Goal: Ask a question

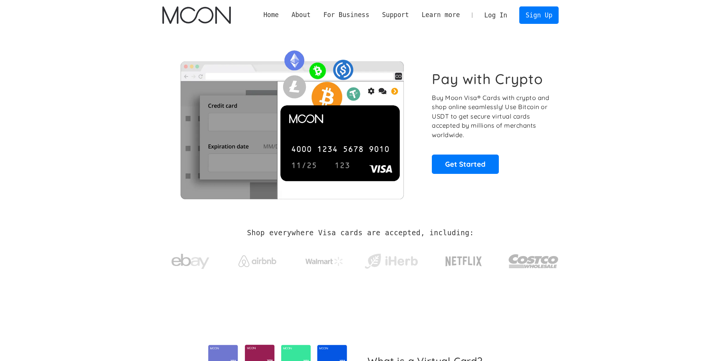
click at [504, 17] on link "Log In" at bounding box center [496, 15] width 36 height 17
click at [506, 16] on link "Log In" at bounding box center [496, 15] width 36 height 17
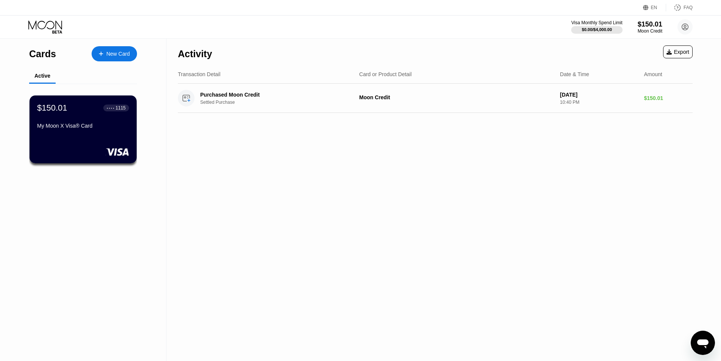
click at [394, 36] on div "Visa Monthly Spend Limit $0.00 / $4,000.00 $150.01 Moon Credit Пупкина Люда [EM…" at bounding box center [360, 27] width 721 height 23
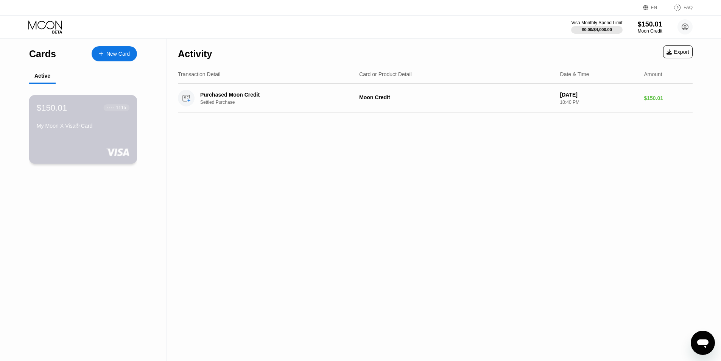
click at [88, 120] on div "$150.01 ● ● ● ● 1115 My Moon X Visa® Card" at bounding box center [83, 117] width 93 height 29
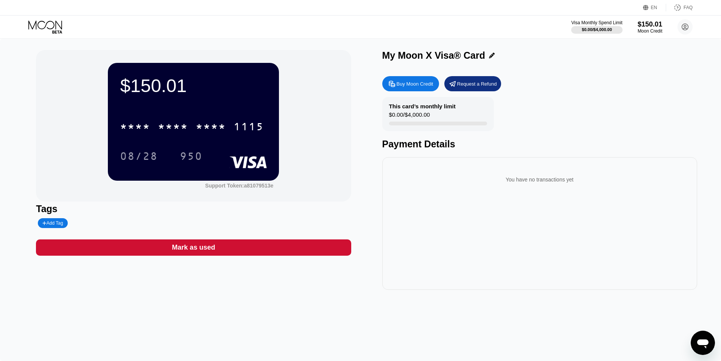
click at [166, 82] on div "$150.01" at bounding box center [193, 85] width 147 height 21
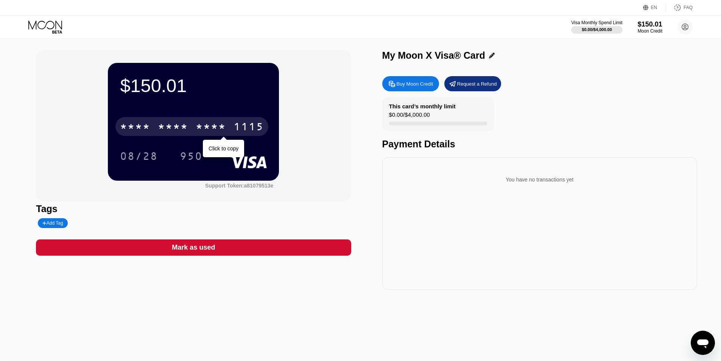
click at [179, 132] on div "* * * *" at bounding box center [173, 128] width 30 height 12
click at [225, 128] on div "2323" at bounding box center [211, 128] width 30 height 12
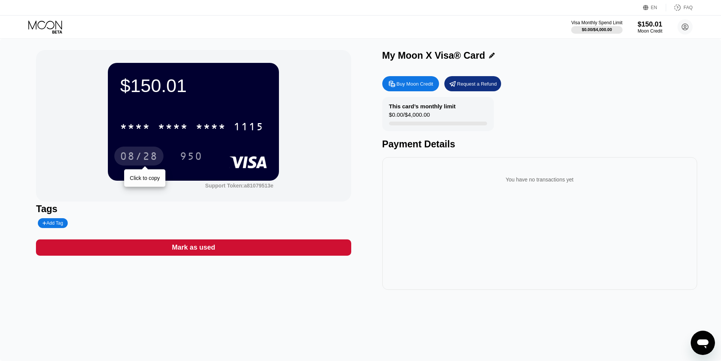
click at [143, 159] on div "08/28" at bounding box center [139, 157] width 38 height 12
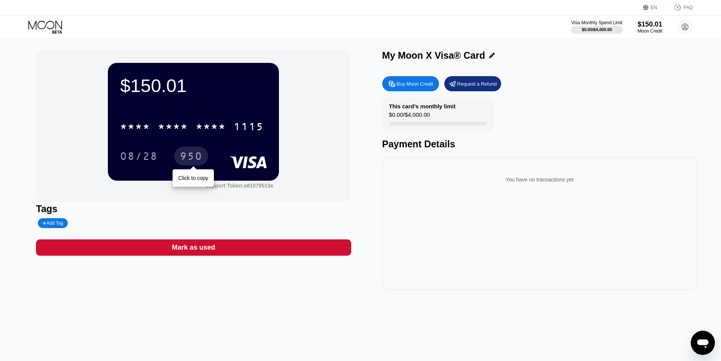
click at [198, 156] on div "950" at bounding box center [191, 157] width 23 height 12
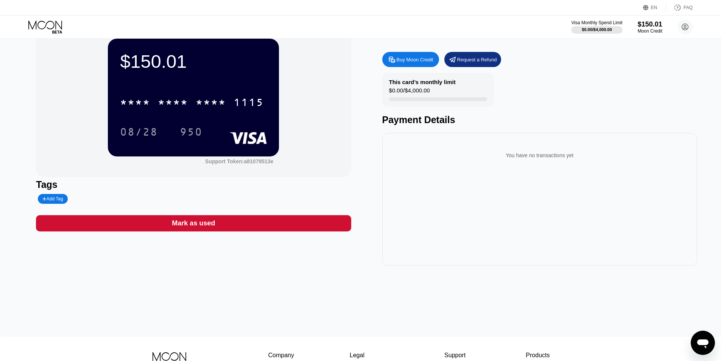
scroll to position [38, 0]
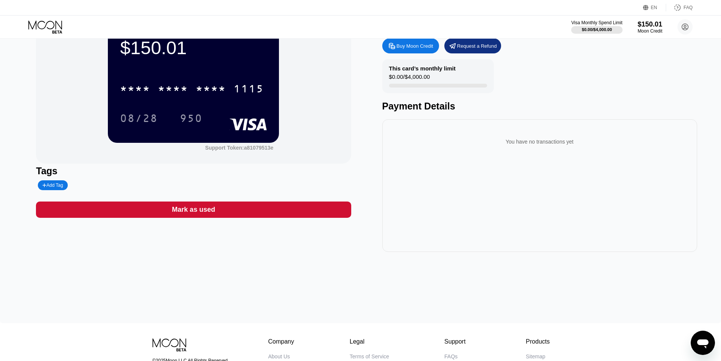
click at [177, 182] on div "Add Tag" at bounding box center [121, 185] width 171 height 10
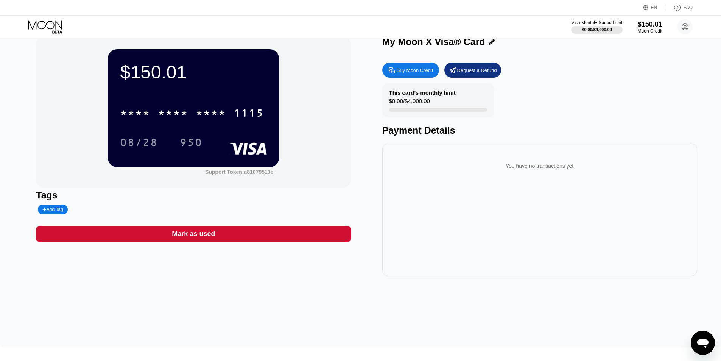
scroll to position [0, 0]
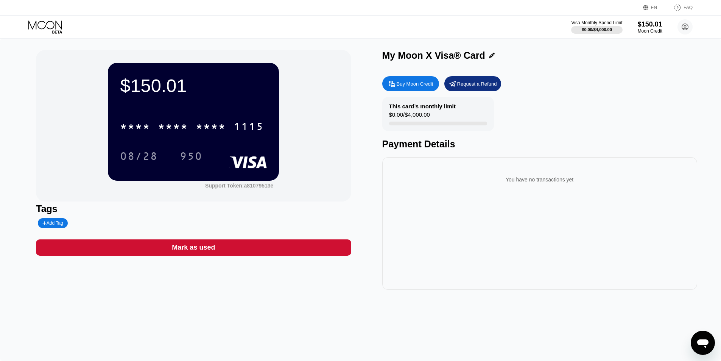
click at [707, 338] on icon "Открыть окно обмена сообщениями" at bounding box center [703, 343] width 14 height 14
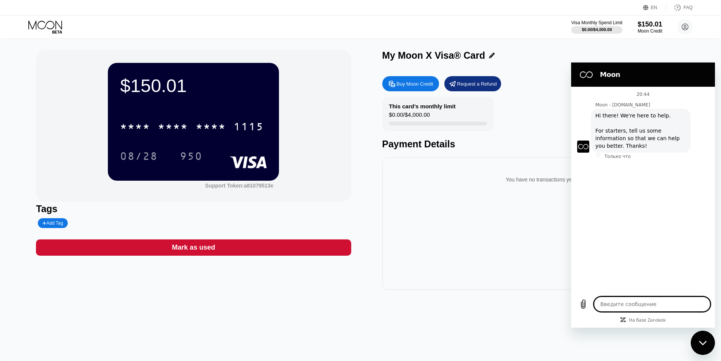
type textarea "x"
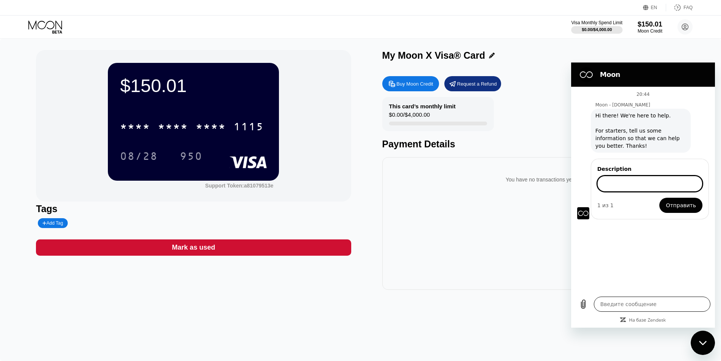
click at [614, 304] on textarea at bounding box center [652, 303] width 117 height 15
click at [618, 186] on input "Description" at bounding box center [649, 184] width 105 height 16
type input "A"
type input "Question about card"
click at [682, 201] on span "Отправить" at bounding box center [681, 205] width 30 height 9
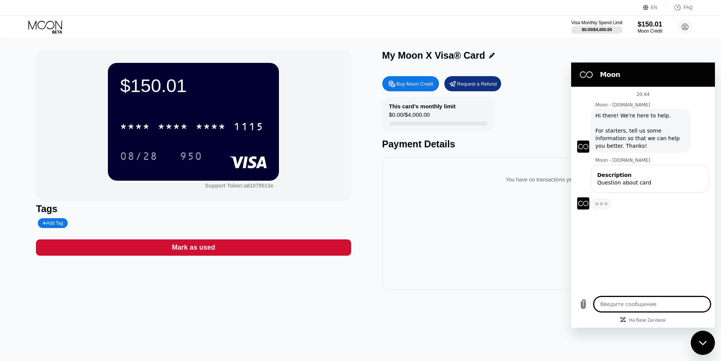
click at [631, 304] on textarea at bounding box center [652, 303] width 117 height 15
type textarea "x"
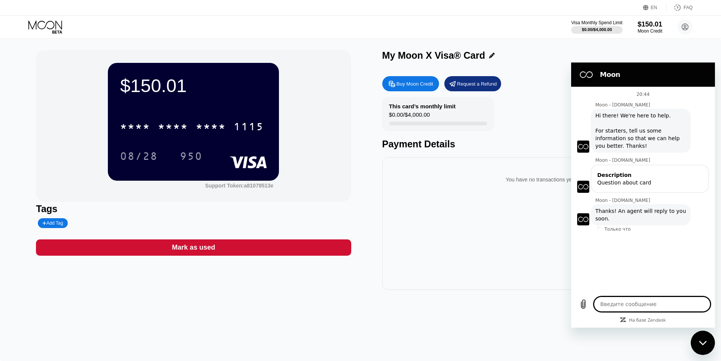
type textarea "W"
type textarea "x"
type textarea "Wh"
type textarea "x"
type textarea "Wha"
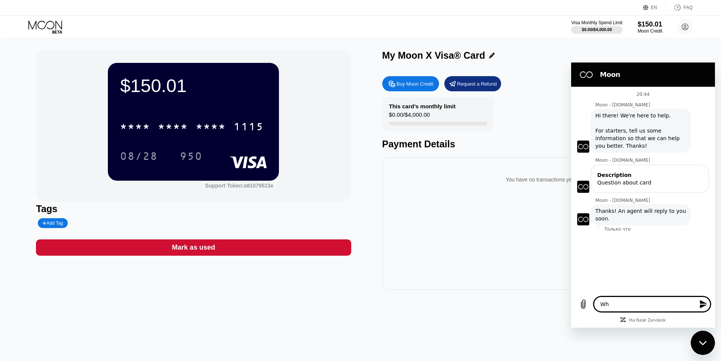
type textarea "x"
type textarea "What"
type textarea "x"
type textarea "What"
type textarea "x"
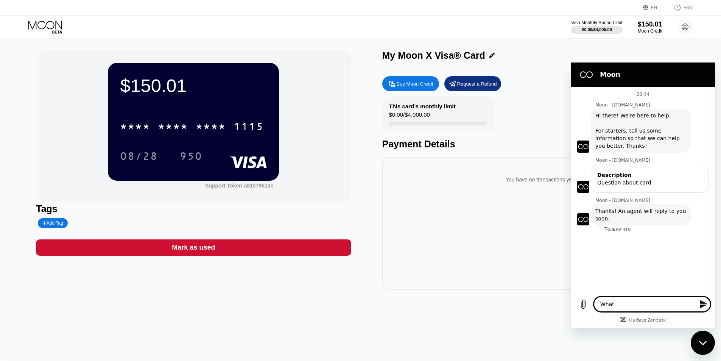
type textarea "What"
type textarea "x"
type textarea "Wha"
type textarea "x"
type textarea "Wh"
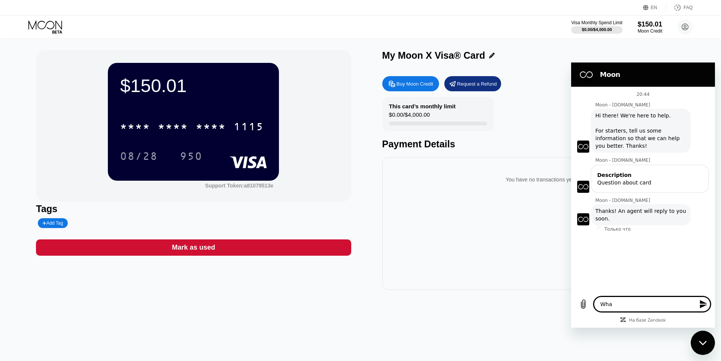
type textarea "x"
type textarea "W"
type textarea "x"
type textarea "H"
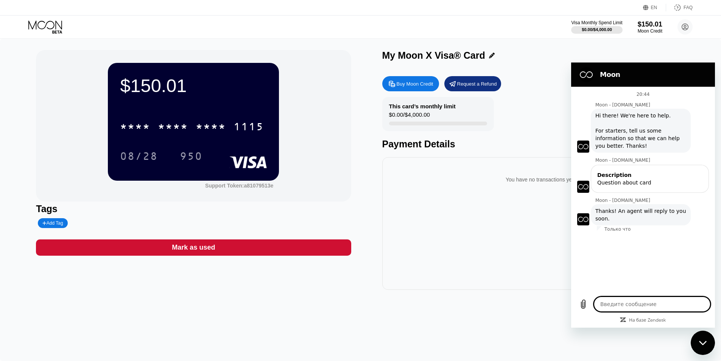
type textarea "x"
type textarea "Ho"
type textarea "x"
type textarea "How"
type textarea "x"
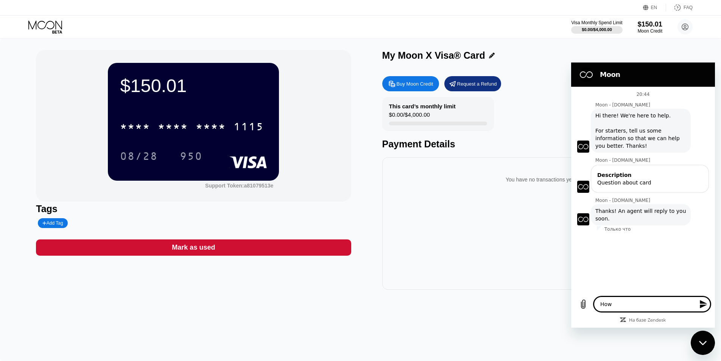
type textarea "How"
type textarea "x"
type textarea "How c"
type textarea "x"
type textarea "How ca"
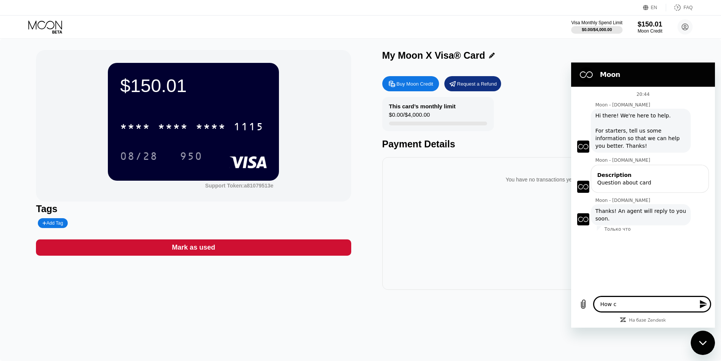
type textarea "x"
type textarea "How can"
type textarea "x"
type textarea "How can"
type textarea "x"
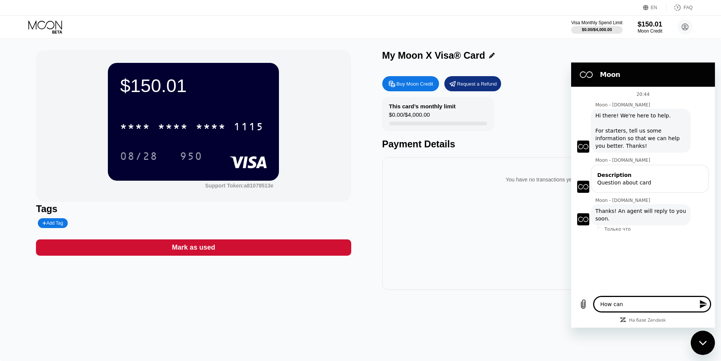
type textarea "How can I"
type textarea "x"
type textarea "How can I"
type textarea "x"
type textarea "How can I k"
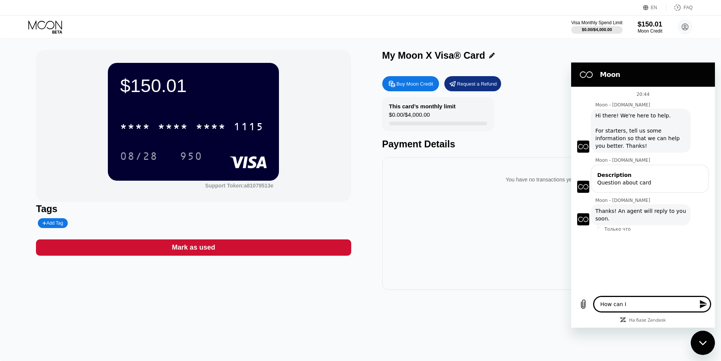
type textarea "x"
type textarea "How can I kn"
type textarea "x"
type textarea "How can I kno"
type textarea "x"
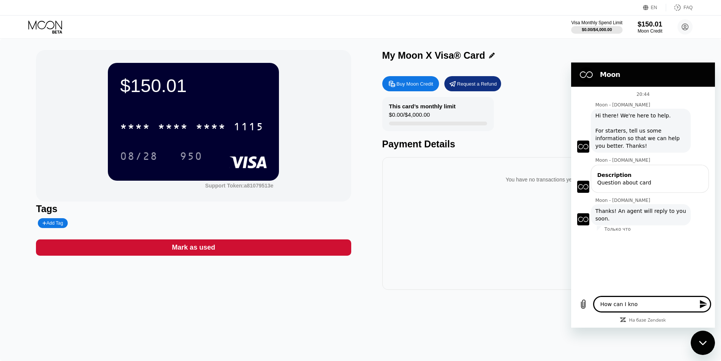
type textarea "How can I know"
type textarea "x"
type textarea "How can I know"
type textarea "x"
type textarea "How can I know c"
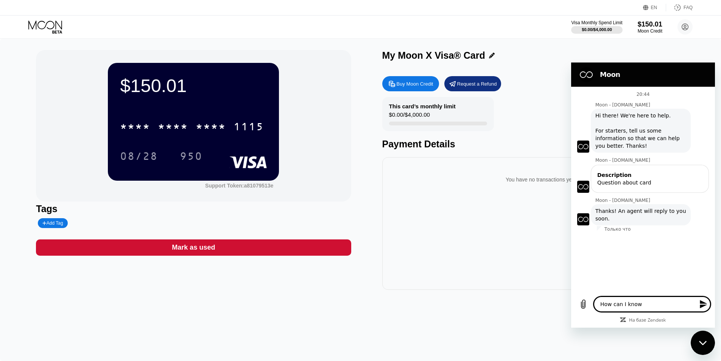
type textarea "x"
type textarea "How can I know ca"
type textarea "x"
type textarea "How can I know car"
type textarea "x"
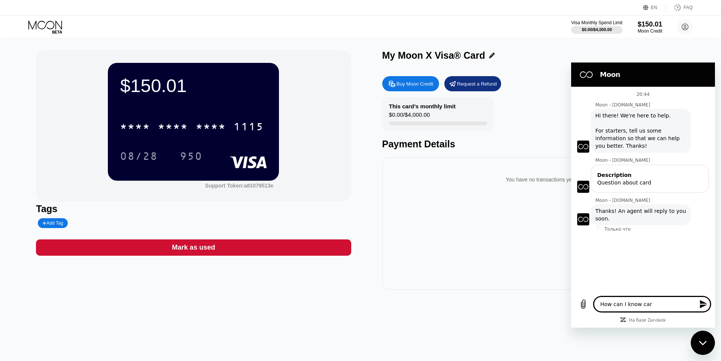
type textarea "How can I know card"
type textarea "x"
type textarea "How can I know cardh"
type textarea "x"
type textarea "How can I know cardho"
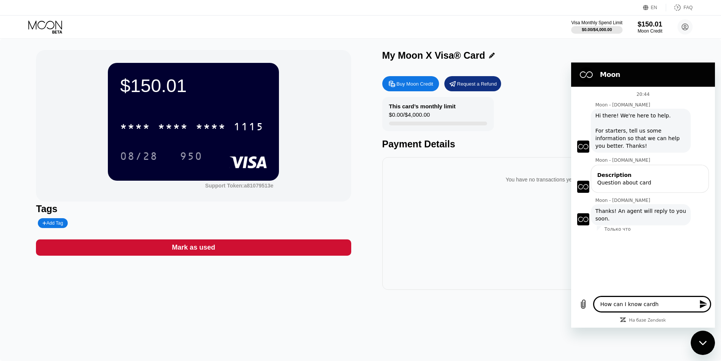
type textarea "x"
type textarea "How can I know cardhol"
type textarea "x"
type textarea "How can I know cardhold"
type textarea "x"
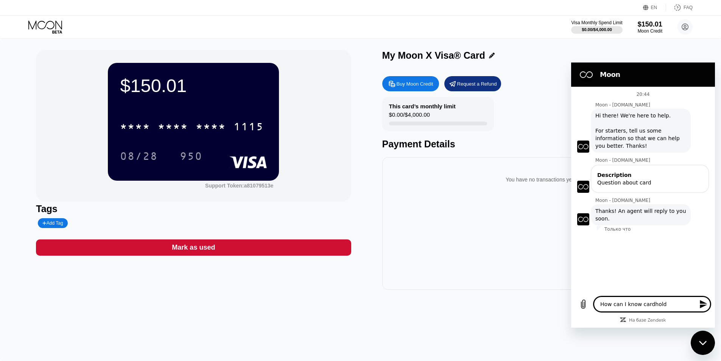
type textarea "How can I know cardholde"
type textarea "x"
type textarea "How can I know cardholder"
type textarea "x"
type textarea "How can I know cardholder"
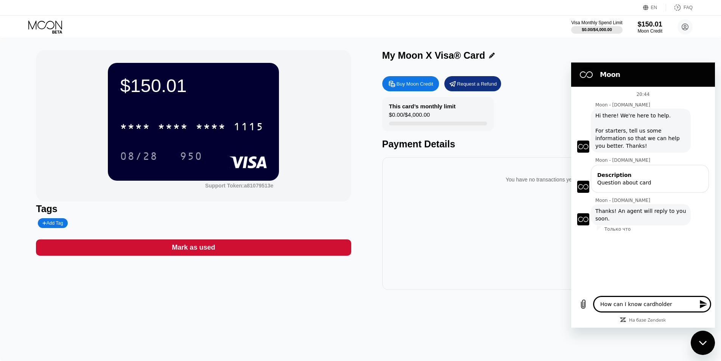
type textarea "x"
type textarea "How can I know cardholder n"
type textarea "x"
type textarea "How can I know cardholder na"
type textarea "x"
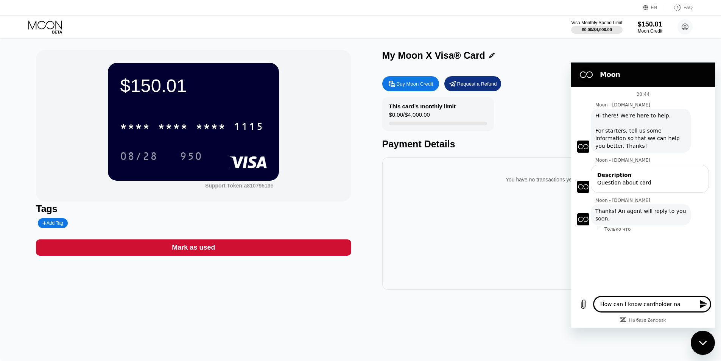
type textarea "How can I know cardholder nam"
type textarea "x"
type textarea "How can I know cardholder name"
type textarea "x"
type textarea "How can I know cardholder name?"
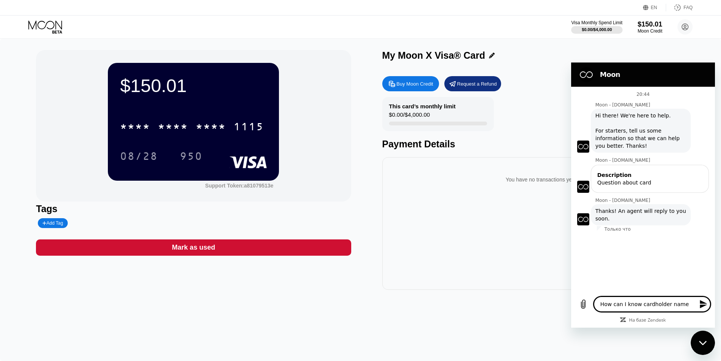
type textarea "x"
type textarea "How can I know cardholder name?"
type textarea "x"
click at [686, 25] on icon at bounding box center [685, 27] width 4 height 4
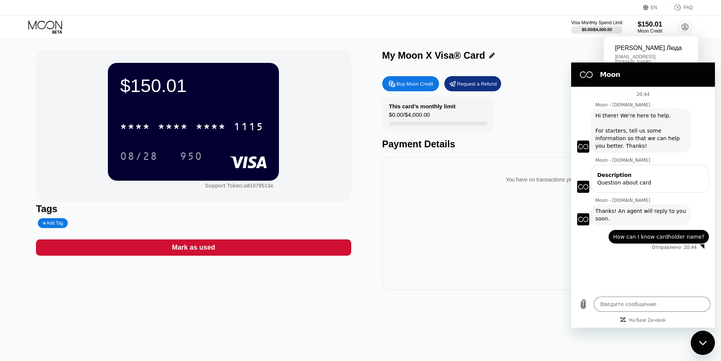
click at [702, 47] on div "$150.01 * * * * * * * * * * * * 1115 08/28 950 Support Token: a81079513e Tags A…" at bounding box center [360, 200] width 721 height 322
click at [697, 338] on div "Закрыть окно обмена сообщениями" at bounding box center [703, 342] width 23 height 23
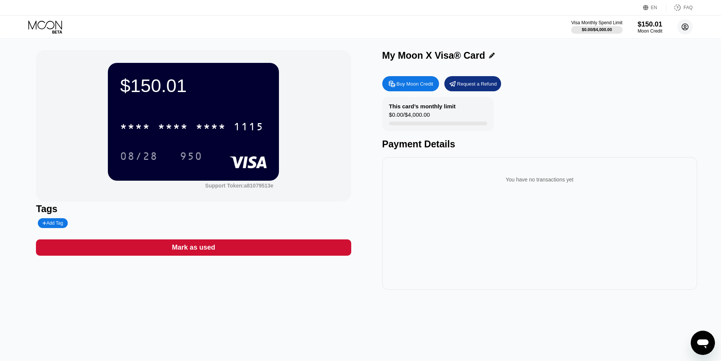
click at [683, 25] on circle at bounding box center [685, 26] width 15 height 15
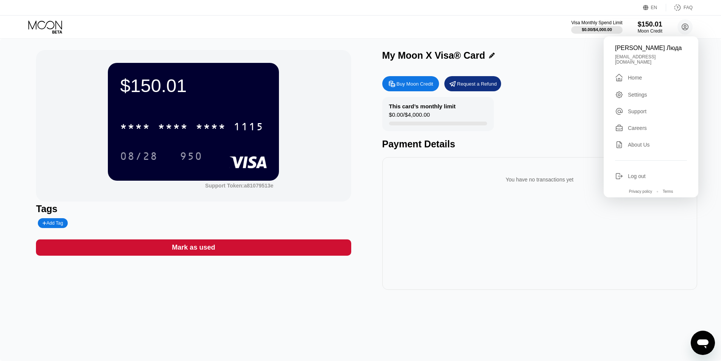
click at [631, 110] on div "Support" at bounding box center [637, 111] width 19 height 6
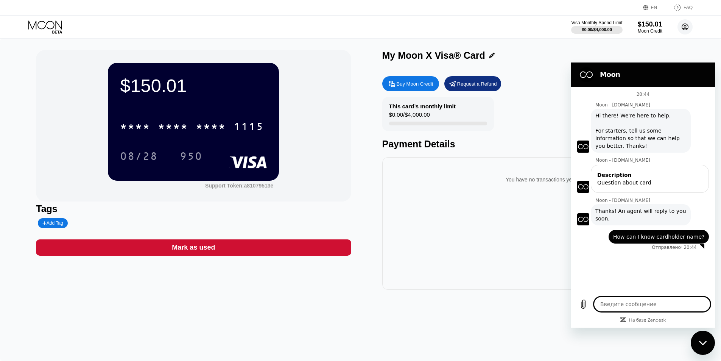
click at [684, 25] on circle at bounding box center [685, 26] width 15 height 15
click at [673, 47] on div "[PERSON_NAME] Люда" at bounding box center [651, 48] width 72 height 7
type textarea "x"
